Goal: Find specific page/section: Find specific page/section

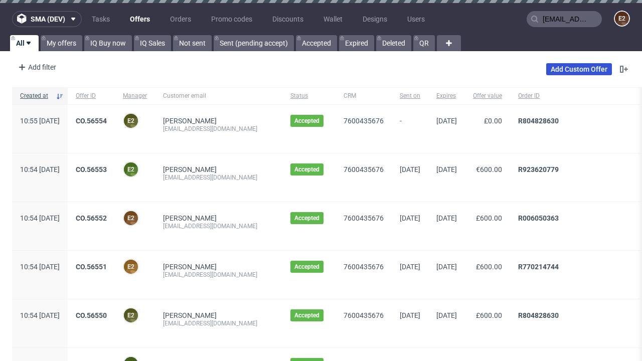
type input "[EMAIL_ADDRESS][DOMAIN_NAME]"
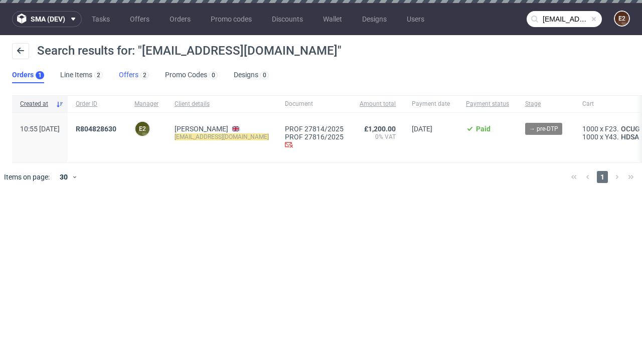
click at [134, 75] on link "Offers 2" at bounding box center [134, 75] width 30 height 16
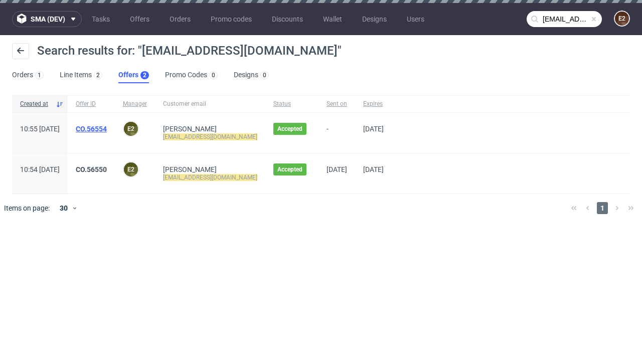
click at [107, 129] on link "CO.56554" at bounding box center [91, 129] width 31 height 8
